Goal: Browse casually

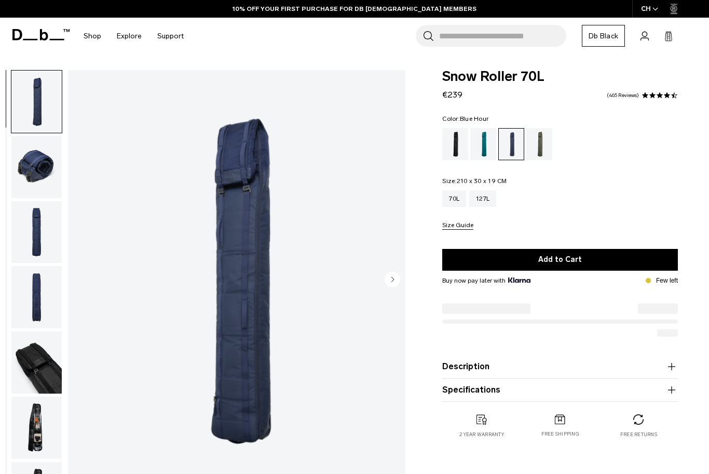
click at [391, 280] on circle "Next slide" at bounding box center [392, 280] width 16 height 16
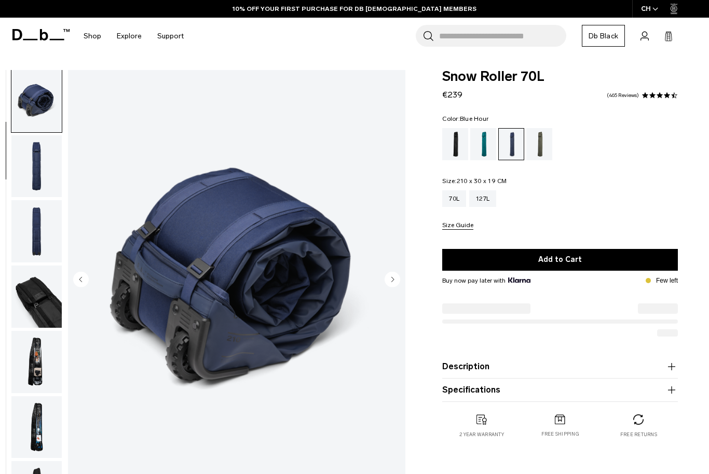
click at [391, 280] on circle "Next slide" at bounding box center [392, 280] width 16 height 16
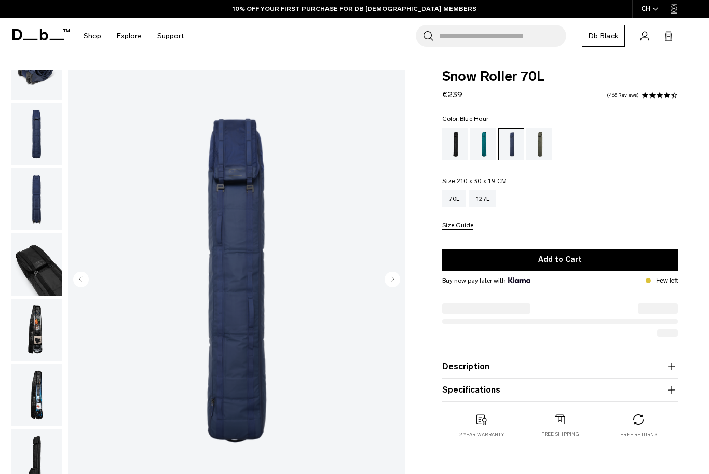
scroll to position [103, 0]
click at [391, 280] on circle "Next slide" at bounding box center [392, 280] width 16 height 16
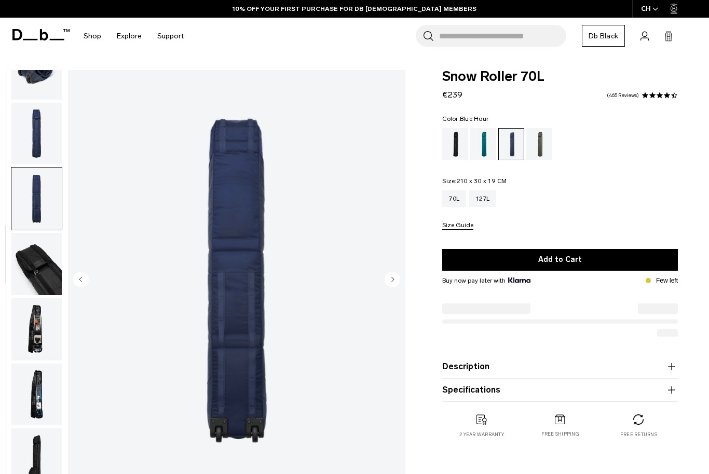
click at [391, 280] on circle "Next slide" at bounding box center [392, 280] width 16 height 16
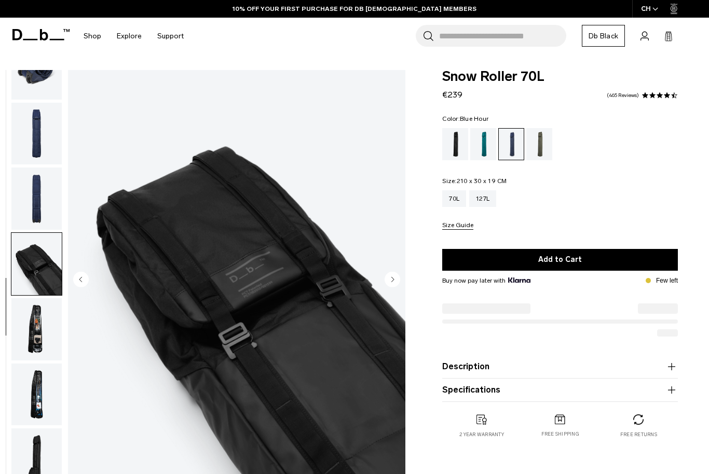
click at [391, 280] on circle "Next slide" at bounding box center [392, 280] width 16 height 16
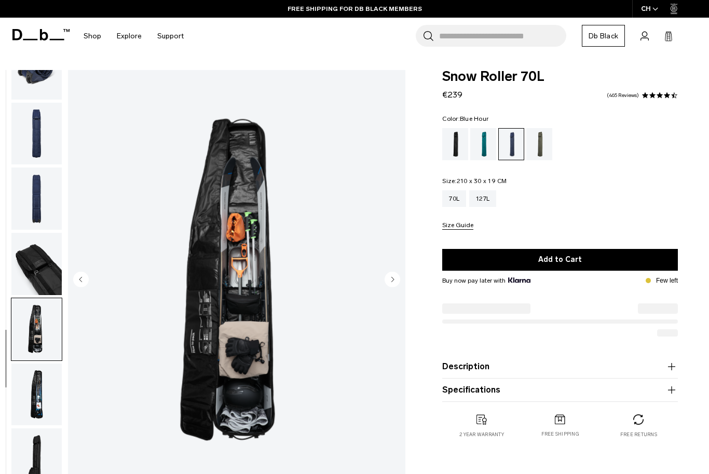
click at [391, 280] on circle "Next slide" at bounding box center [392, 280] width 16 height 16
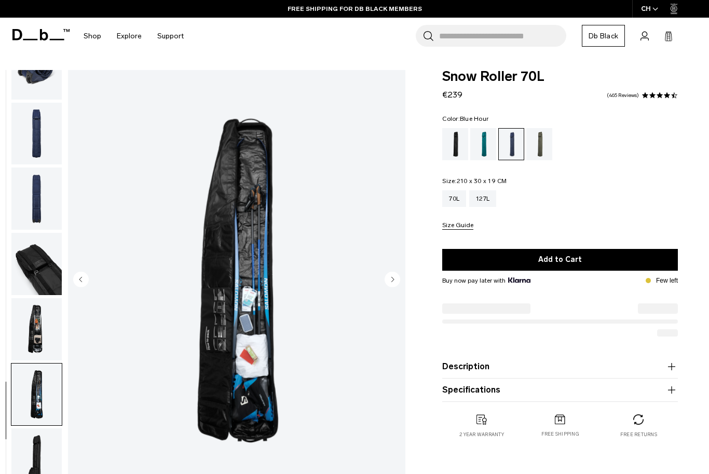
click at [391, 280] on circle "Next slide" at bounding box center [392, 280] width 16 height 16
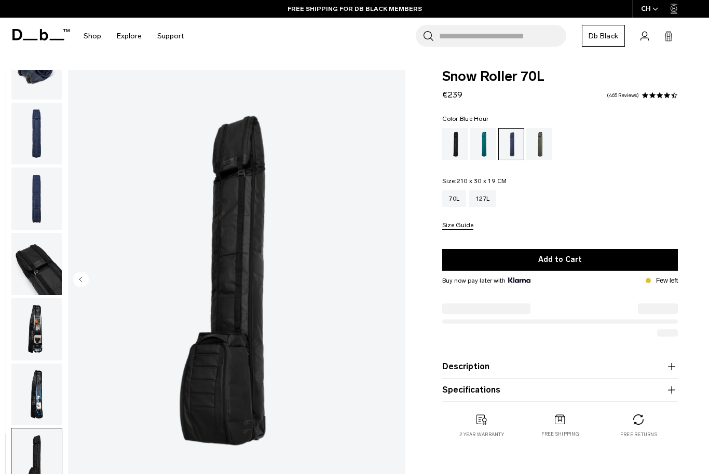
click at [391, 280] on img "8 / 8" at bounding box center [236, 280] width 337 height 421
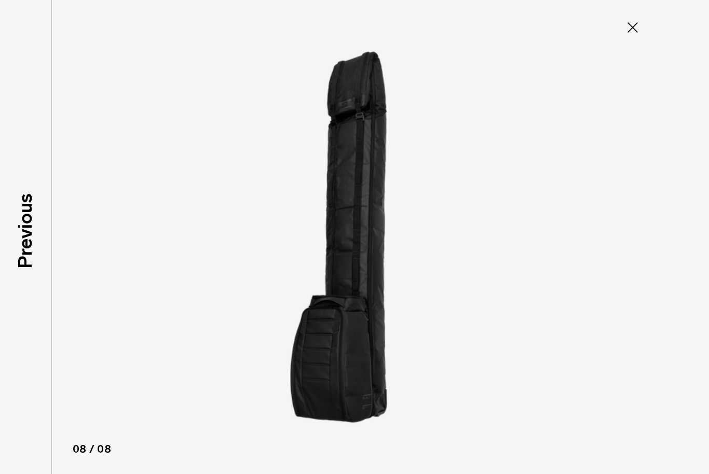
click at [542, 26] on icon at bounding box center [632, 27] width 17 height 17
